Goal: Information Seeking & Learning: Learn about a topic

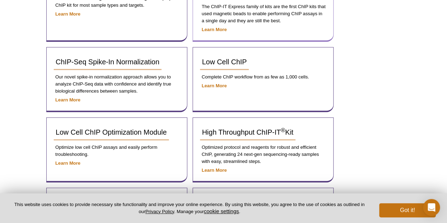
scroll to position [110, 0]
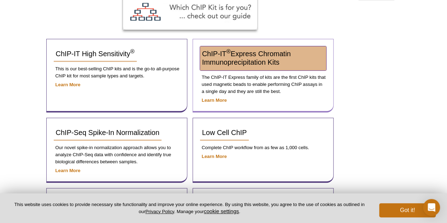
click at [245, 55] on span "ChIP-IT ® Express Chromatin Immunoprecipitation Kits" at bounding box center [246, 58] width 89 height 16
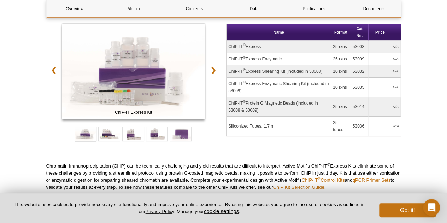
scroll to position [95, 0]
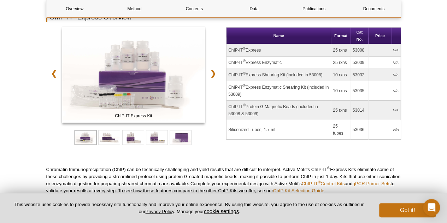
click at [272, 63] on td "ChIP-IT ® Express Enzymatic" at bounding box center [278, 63] width 105 height 12
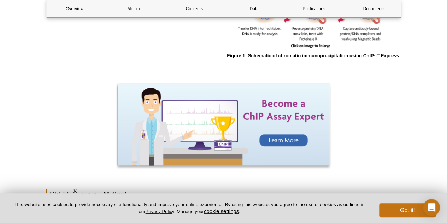
scroll to position [625, 0]
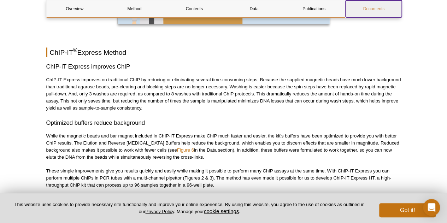
click at [368, 13] on link "Documents" at bounding box center [373, 8] width 56 height 17
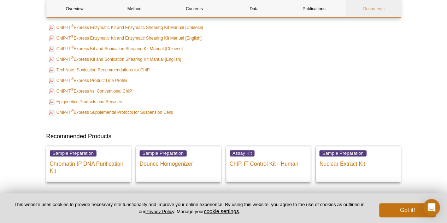
scroll to position [1732, 0]
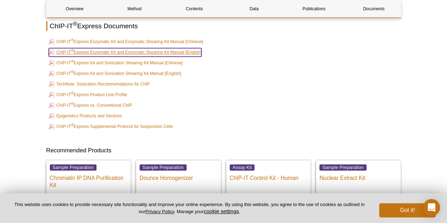
click at [185, 53] on link "ChIP-IT ® Express Enzymatic Kit and Enzymatic Shearing Kit Manual [English]" at bounding box center [125, 52] width 153 height 8
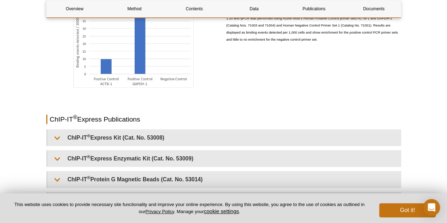
scroll to position [1591, 0]
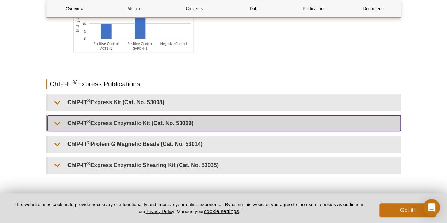
drag, startPoint x: 222, startPoint y: 125, endPoint x: 150, endPoint y: 126, distance: 72.0
click at [150, 126] on summary "ChIP-IT ® Express Enzymatic Kit (Cat. No. 53009)" at bounding box center [224, 123] width 353 height 16
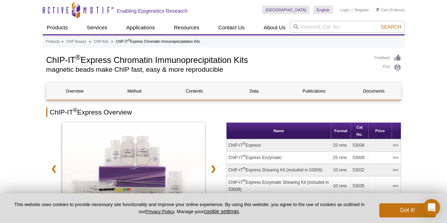
scroll to position [0, 0]
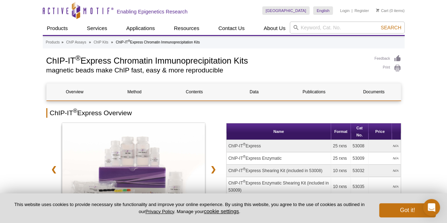
scroll to position [625, 0]
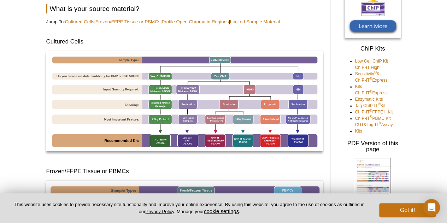
scroll to position [141, 0]
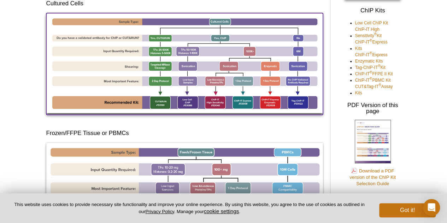
click at [270, 101] on img at bounding box center [184, 63] width 277 height 100
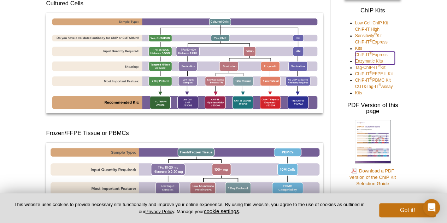
click at [369, 61] on link "ChIP-IT ® Express Enzymatic Kits" at bounding box center [375, 58] width 40 height 13
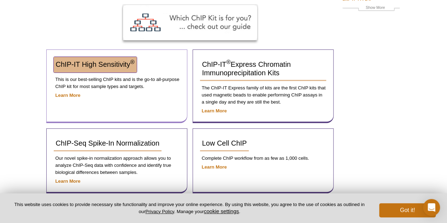
click at [100, 62] on span "ChIP-IT High Sensitivity ®" at bounding box center [95, 64] width 79 height 8
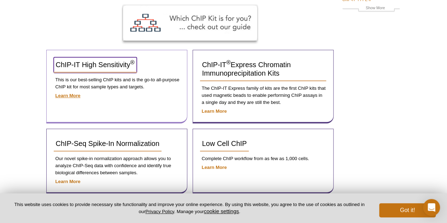
scroll to position [100, 0]
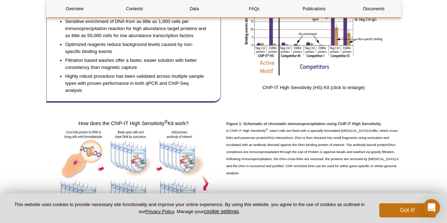
scroll to position [388, 0]
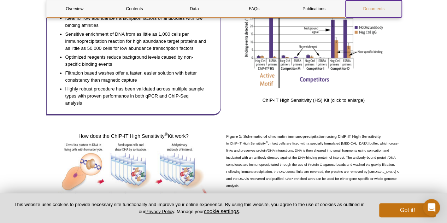
click at [353, 10] on link "Documents" at bounding box center [373, 8] width 56 height 17
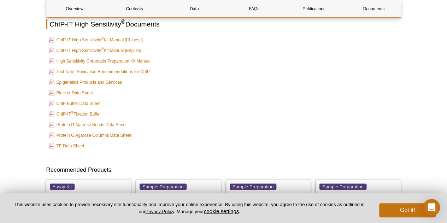
scroll to position [2244, 0]
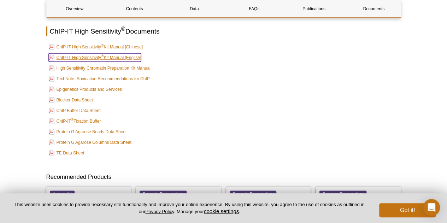
click at [115, 53] on link "ChIP-IT High Sensitivity ® Kit Manual [English]" at bounding box center [95, 57] width 93 height 8
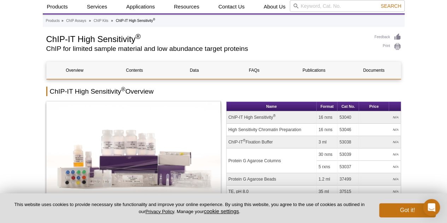
scroll to position [42, 0]
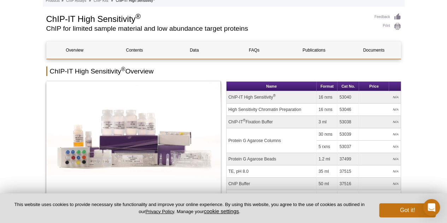
drag, startPoint x: 305, startPoint y: 107, endPoint x: 229, endPoint y: 112, distance: 76.8
click at [229, 112] on td "High Sensitivity Chromatin Preparation" at bounding box center [271, 109] width 90 height 12
click at [278, 99] on td "ChIP-IT High Sensitivity ®" at bounding box center [271, 97] width 90 height 12
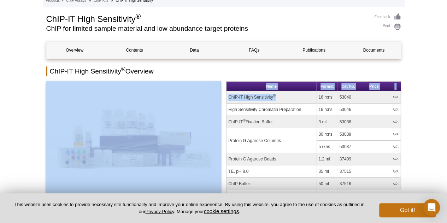
drag, startPoint x: 289, startPoint y: 95, endPoint x: 221, endPoint y: 95, distance: 67.8
click at [221, 95] on div "Name Format Cat No. Price ChIP-IT High Sensitivity ® 16 rxns 53040 N/A High Sen…" at bounding box center [223, 168] width 355 height 174
copy div "Name Format Cat No. Price ChIP-IT High Sensitivity ®"
click at [296, 95] on td "ChIP-IT High Sensitivity ®" at bounding box center [271, 97] width 90 height 12
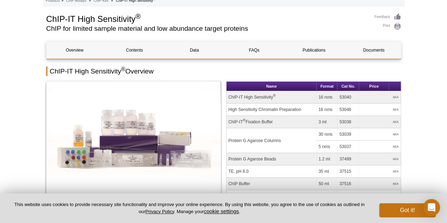
drag, startPoint x: 351, startPoint y: 97, endPoint x: 332, endPoint y: 98, distance: 18.7
click at [332, 98] on tr "ChIP-IT High Sensitivity ® 16 rxns 53040 N/A" at bounding box center [313, 97] width 174 height 12
copy tr "53040"
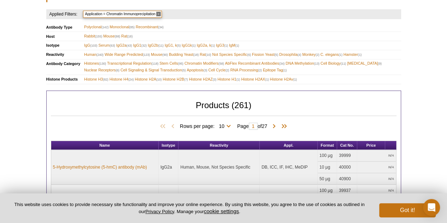
scroll to position [212, 0]
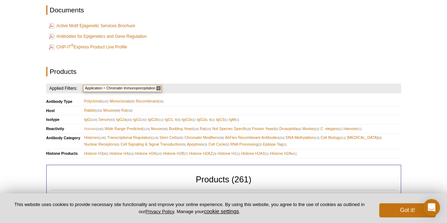
click at [88, 128] on span "Human (240)" at bounding box center [93, 128] width 19 height 7
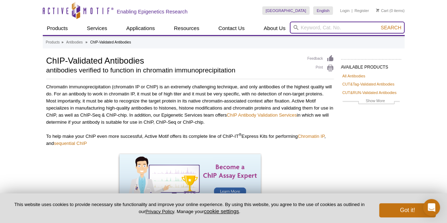
click at [308, 22] on input "search" at bounding box center [347, 28] width 115 height 12
type input "dnmt1"
click at [378, 24] on button "Search" at bounding box center [390, 27] width 25 height 6
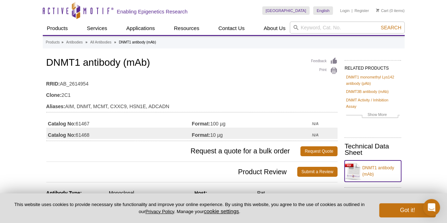
click at [381, 167] on link "DNMT1 antibody (mAb)" at bounding box center [372, 170] width 57 height 21
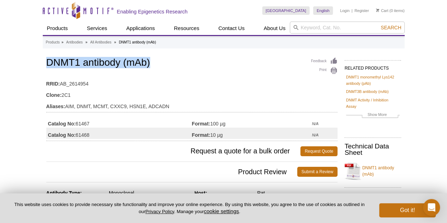
drag, startPoint x: 43, startPoint y: 64, endPoint x: 154, endPoint y: 62, distance: 111.3
copy h1 "DNMT1 antibody (mAb)"
drag, startPoint x: 44, startPoint y: 122, endPoint x: 235, endPoint y: 122, distance: 190.7
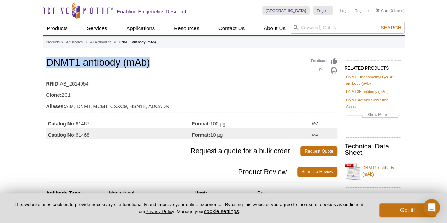
copy div "Catalog No: 61467 Format: 100 µg"
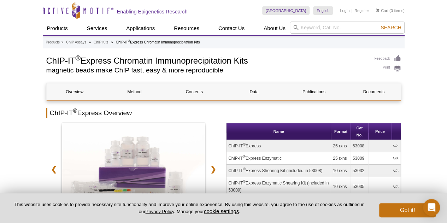
drag, startPoint x: 228, startPoint y: 158, endPoint x: 288, endPoint y: 156, distance: 59.4
click at [288, 156] on td "ChIP-IT ® Express Enzymatic" at bounding box center [278, 158] width 105 height 12
copy td "ChIP-IT ® Express Enzymatic"
drag, startPoint x: 353, startPoint y: 157, endPoint x: 364, endPoint y: 157, distance: 11.3
click at [364, 157] on td "53009" at bounding box center [360, 158] width 18 height 12
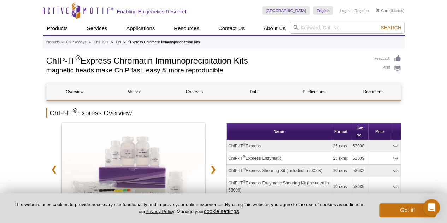
copy td "53009"
drag, startPoint x: 286, startPoint y: 157, endPoint x: 229, endPoint y: 159, distance: 57.6
click at [229, 159] on td "ChIP-IT ® Express Enzymatic" at bounding box center [278, 158] width 105 height 12
copy td "ChIP-IT ® Express Enzymatic"
